Goal: Find specific page/section: Find specific page/section

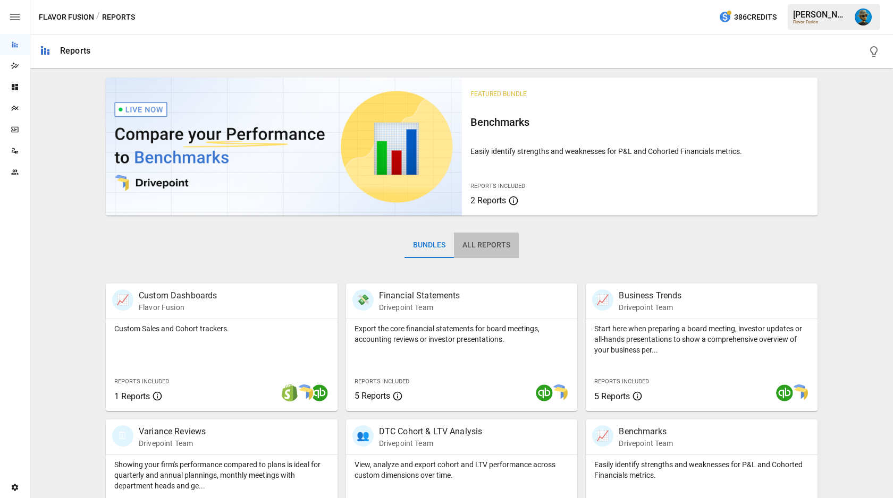
click at [477, 247] on button "All Reports" at bounding box center [486, 246] width 65 height 26
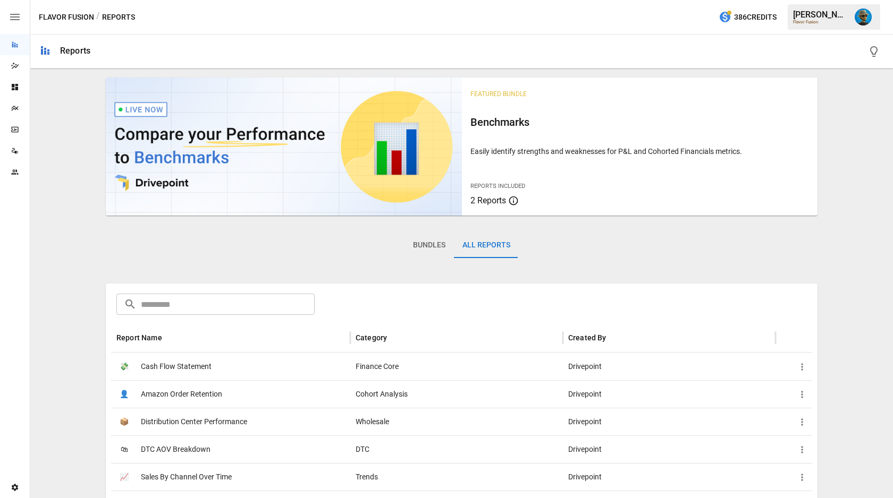
scroll to position [154, 0]
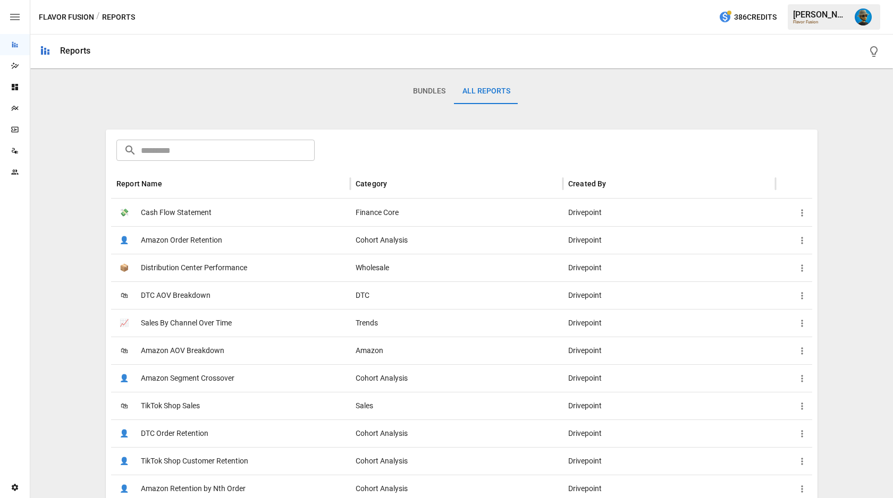
click at [245, 154] on input "text" at bounding box center [228, 150] width 174 height 21
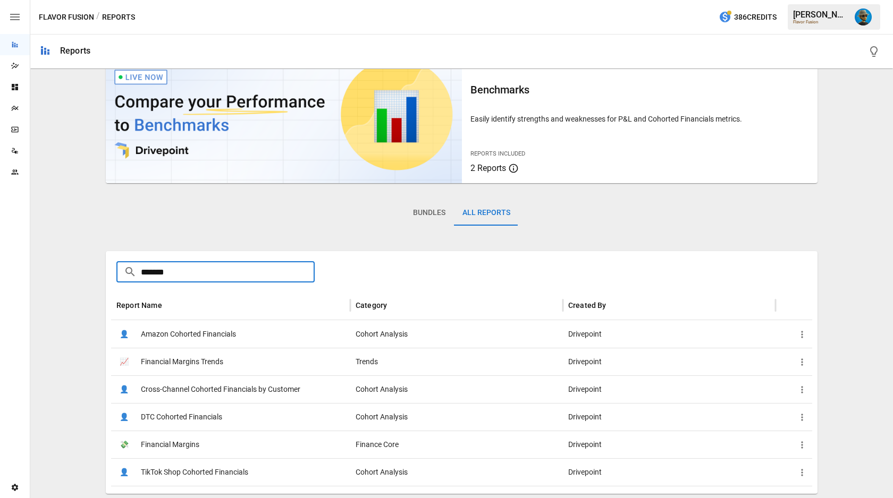
scroll to position [32, 0]
type input "**********"
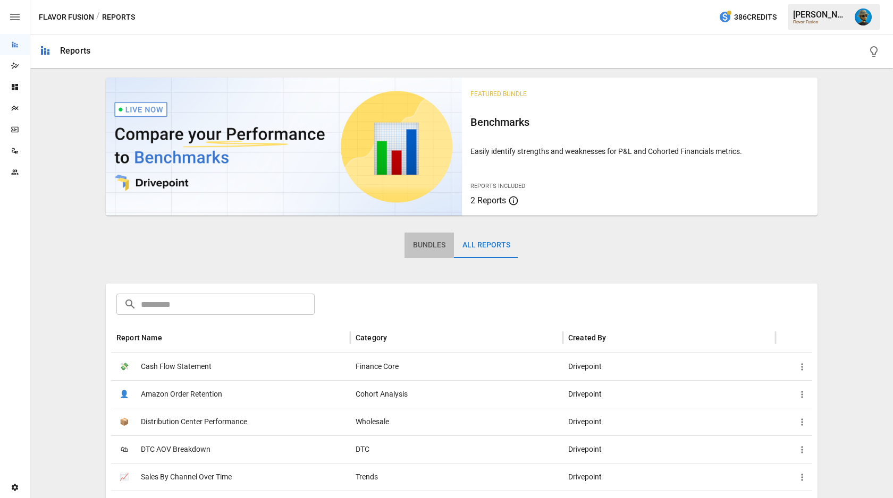
click at [426, 244] on button "Bundles" at bounding box center [428, 246] width 49 height 26
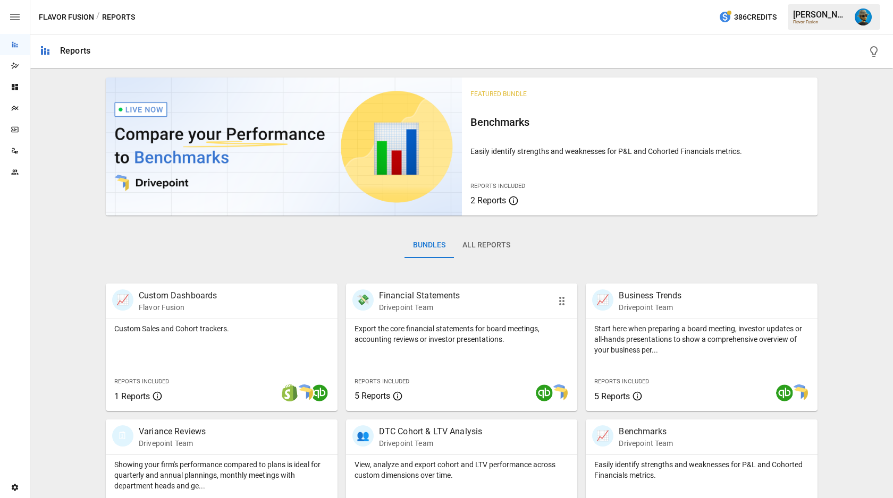
click at [444, 342] on p "Export the core financial statements for board meetings, accounting reviews or …" at bounding box center [461, 334] width 215 height 21
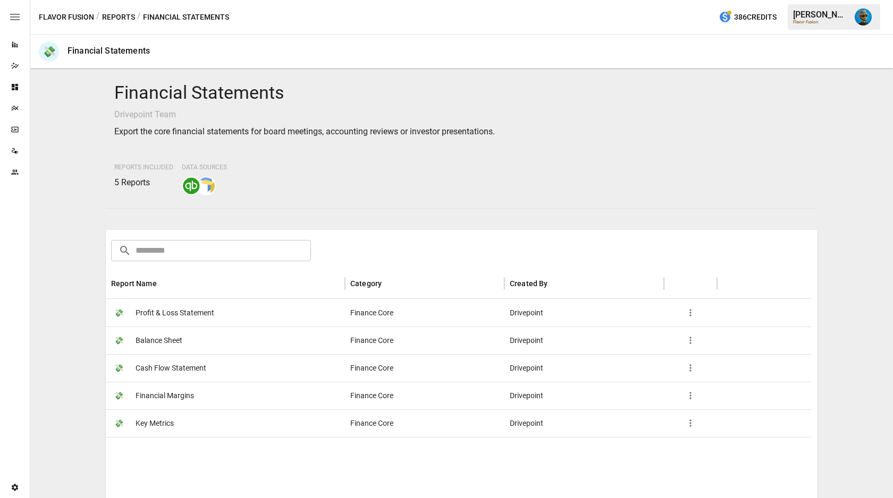
click at [387, 311] on div "Finance Core" at bounding box center [424, 313] width 159 height 28
click at [118, 19] on button "Reports" at bounding box center [118, 17] width 33 height 13
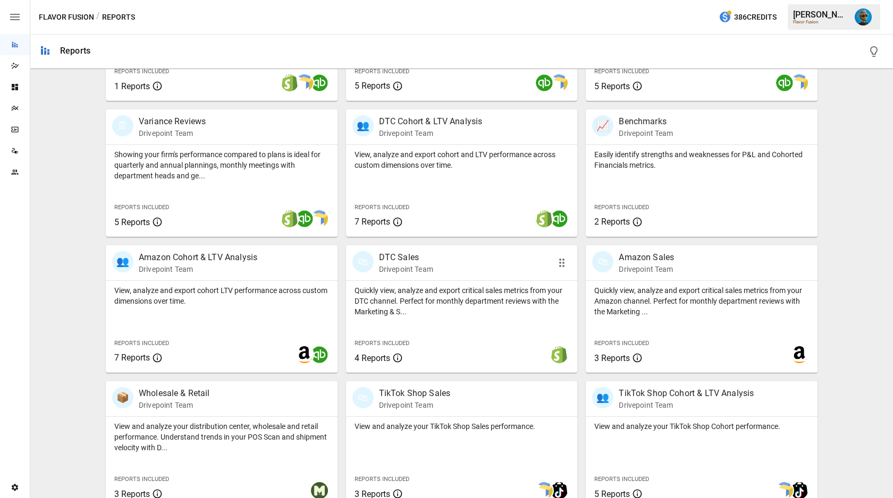
scroll to position [306, 0]
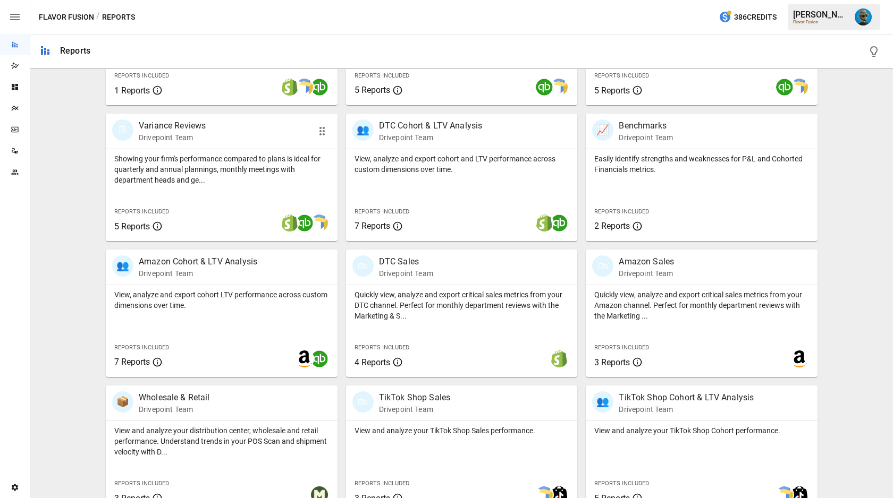
click at [223, 185] on div "Showing your firm's performance compared to plans is ideal for quarterly and an…" at bounding box center [222, 195] width 232 height 92
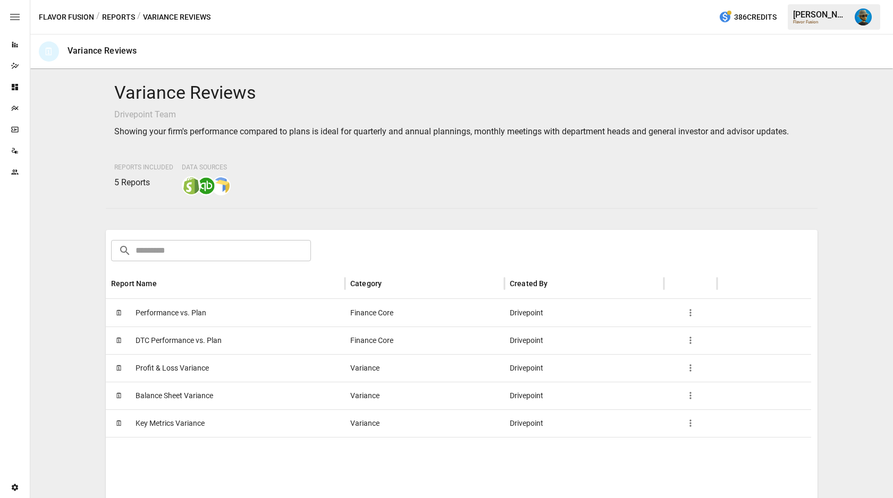
click at [205, 373] on span "Profit & Loss Variance" at bounding box center [172, 368] width 73 height 27
